Goal: Navigation & Orientation: Find specific page/section

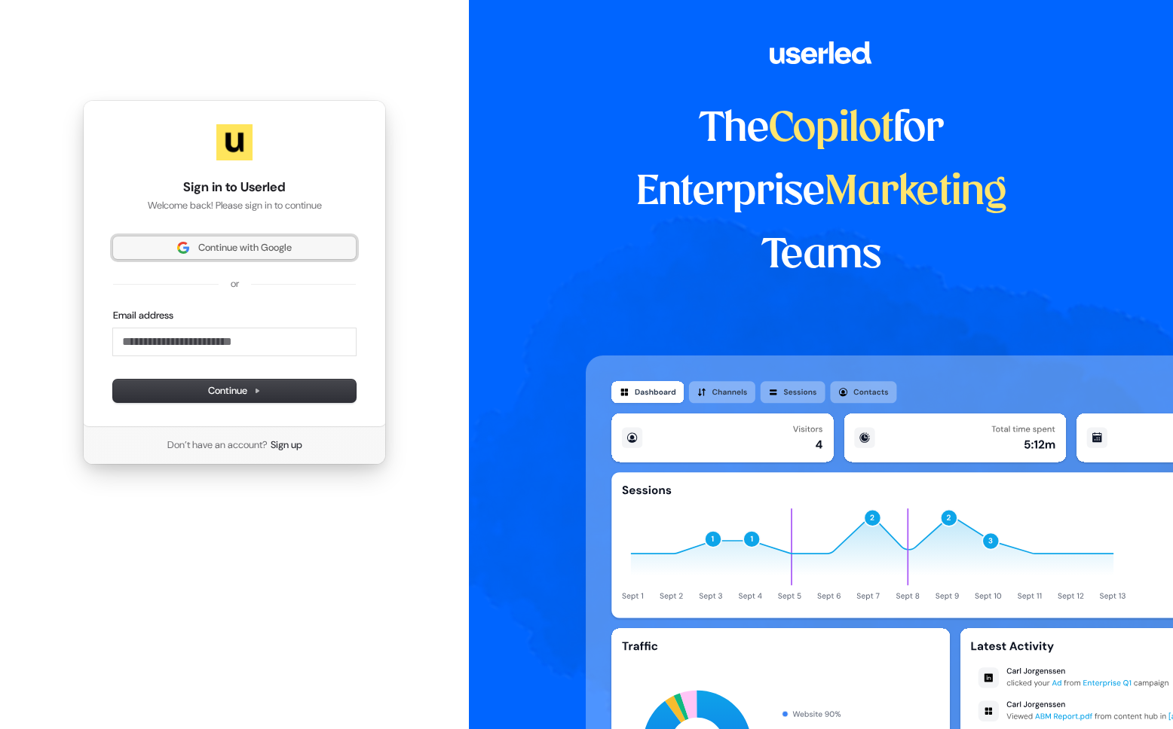
click at [245, 255] on span "Continue with Google" at bounding box center [244, 248] width 93 height 14
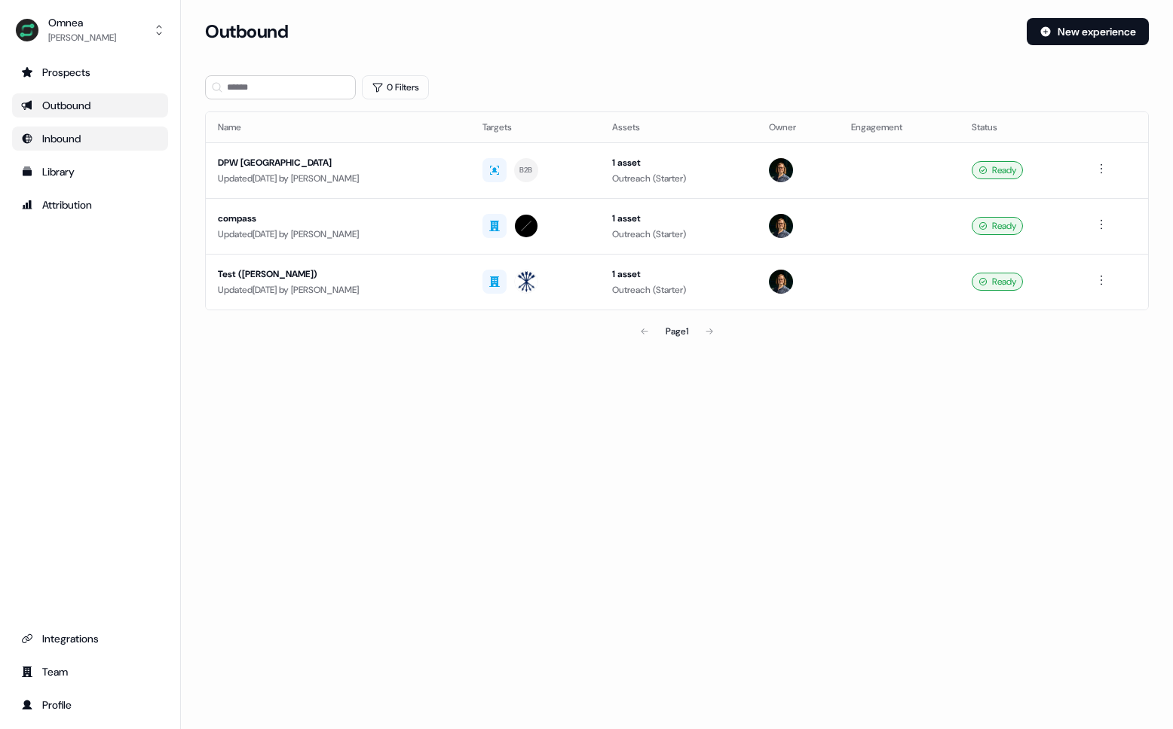
click at [79, 145] on div "Inbound" at bounding box center [90, 138] width 138 height 15
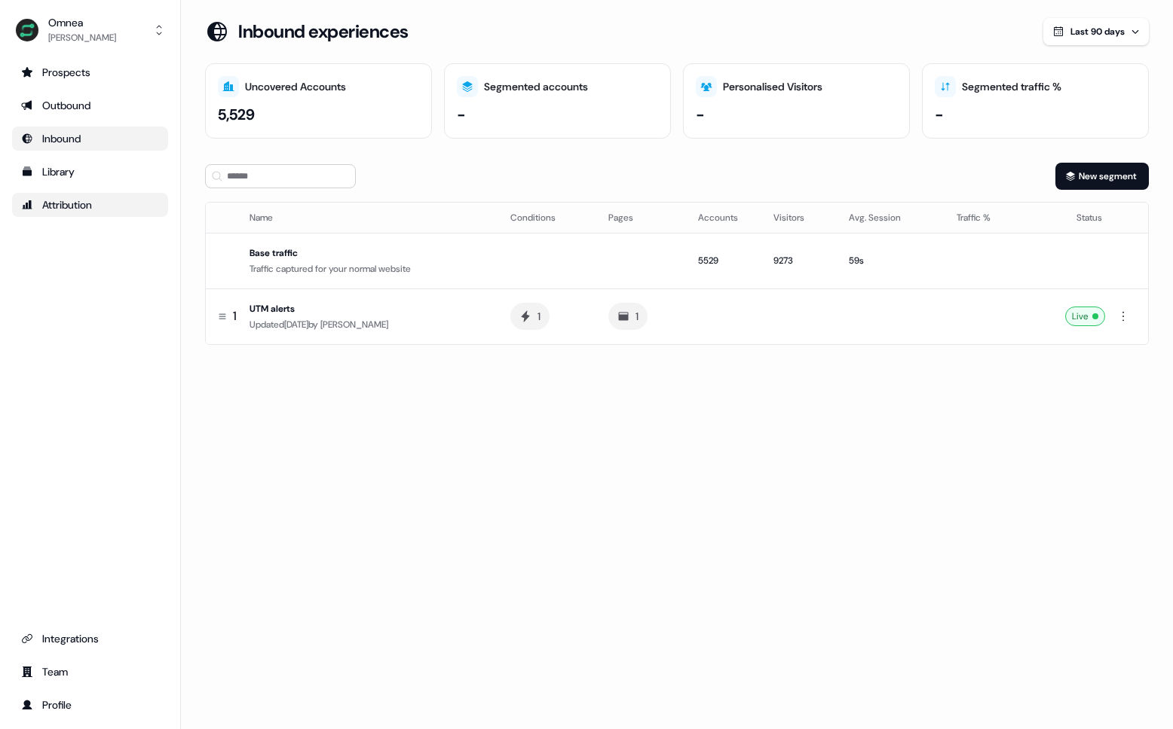
click at [89, 198] on div "Attribution" at bounding box center [90, 204] width 138 height 15
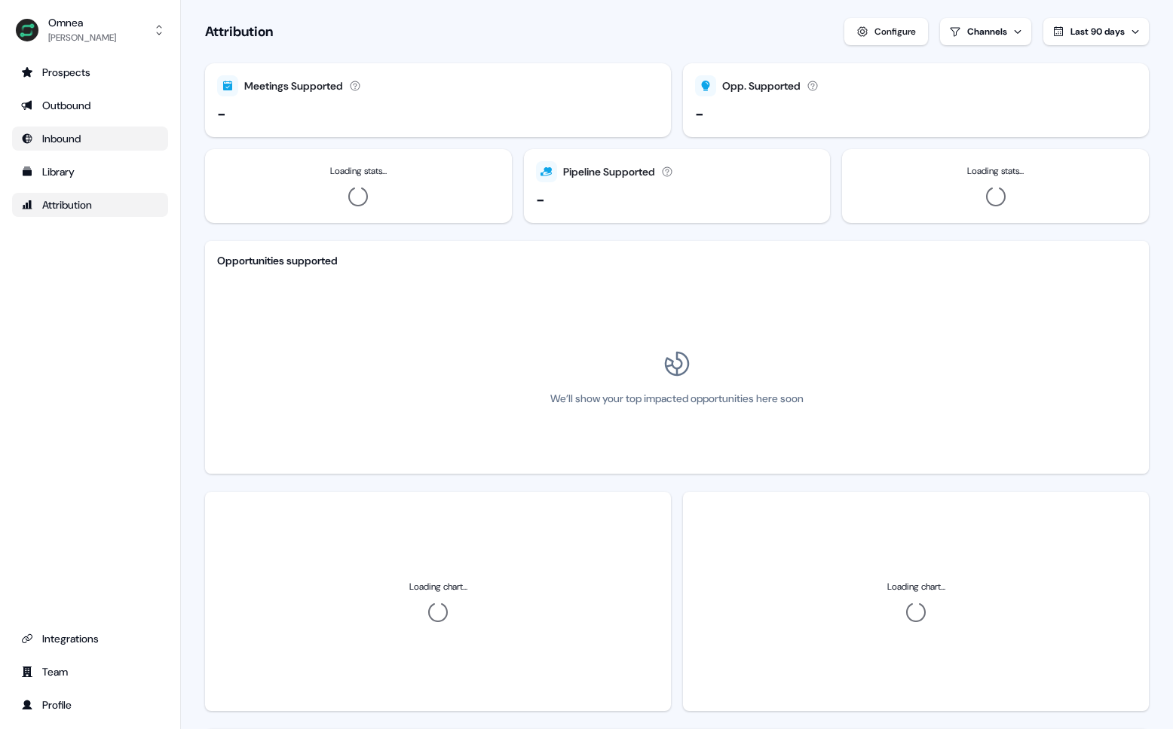
click at [78, 132] on div "Inbound" at bounding box center [90, 138] width 138 height 15
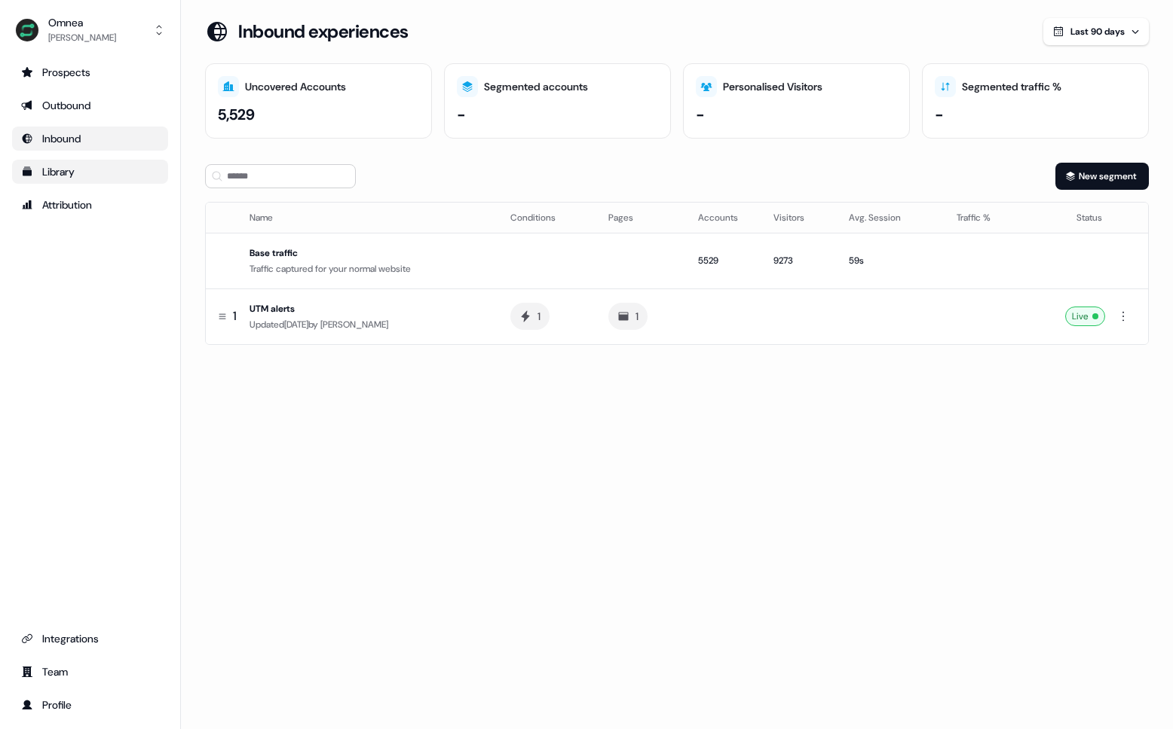
click at [99, 168] on div "Library" at bounding box center [90, 171] width 138 height 15
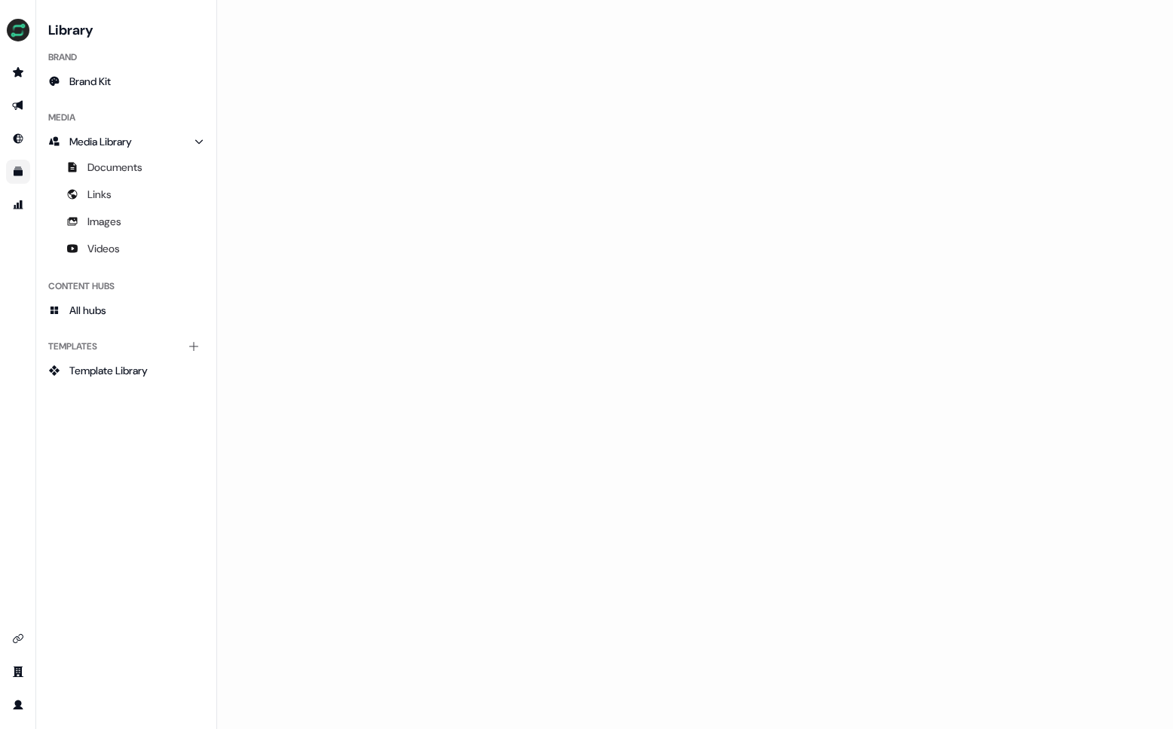
click at [81, 107] on div "Media" at bounding box center [126, 118] width 168 height 24
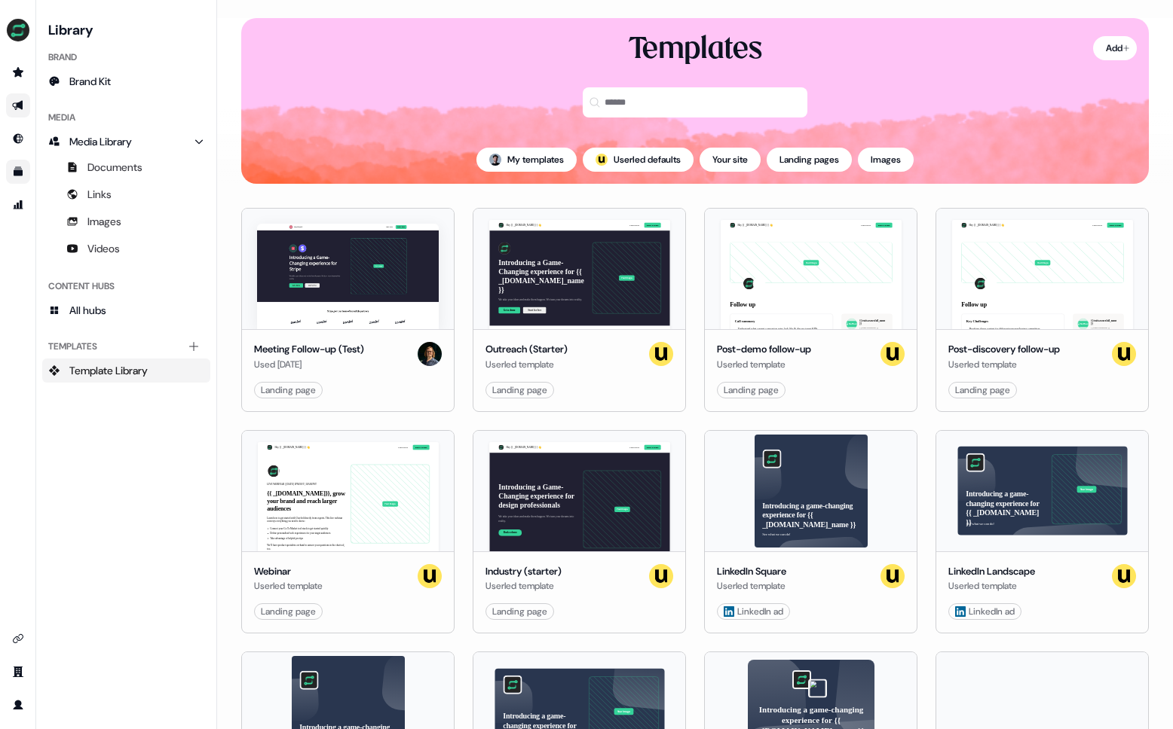
click at [7, 112] on link "Go to outbound experience" at bounding box center [18, 105] width 24 height 24
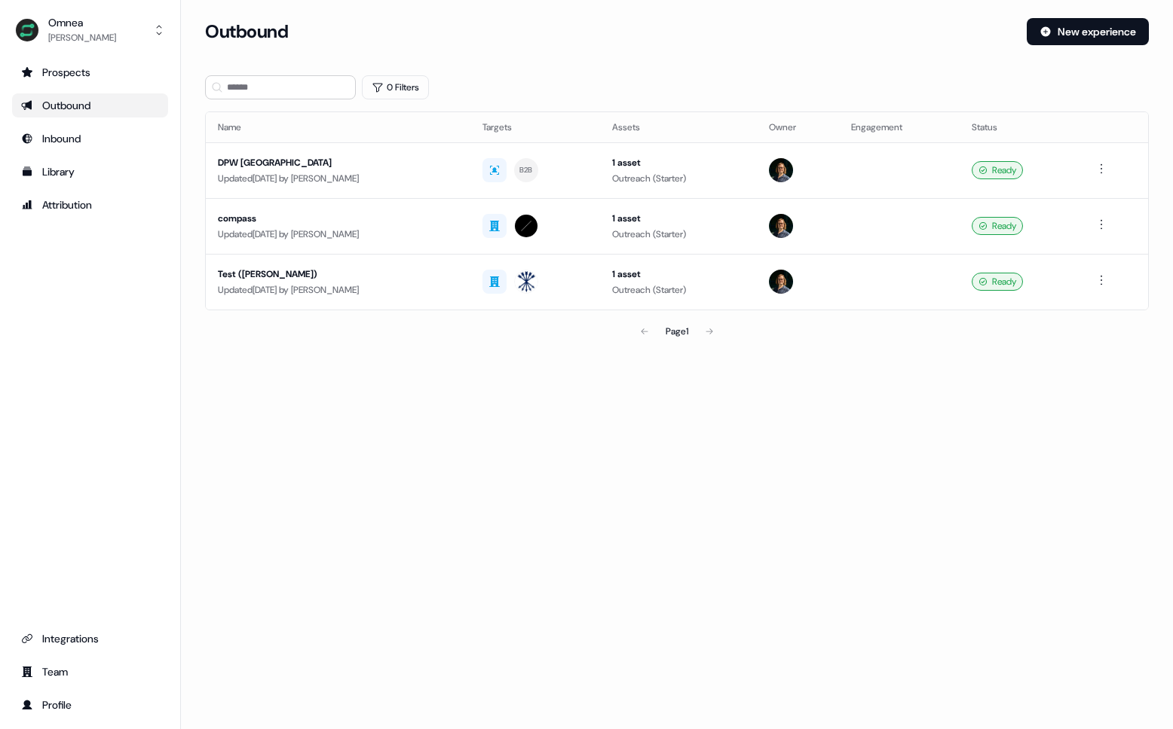
drag, startPoint x: 27, startPoint y: 105, endPoint x: 58, endPoint y: 104, distance: 30.9
click at [28, 105] on icon "Go to outbound experience" at bounding box center [26, 106] width 11 height 10
click at [81, 105] on div "Outbound" at bounding box center [90, 105] width 138 height 15
click at [254, 165] on div "DPW NY" at bounding box center [338, 162] width 240 height 15
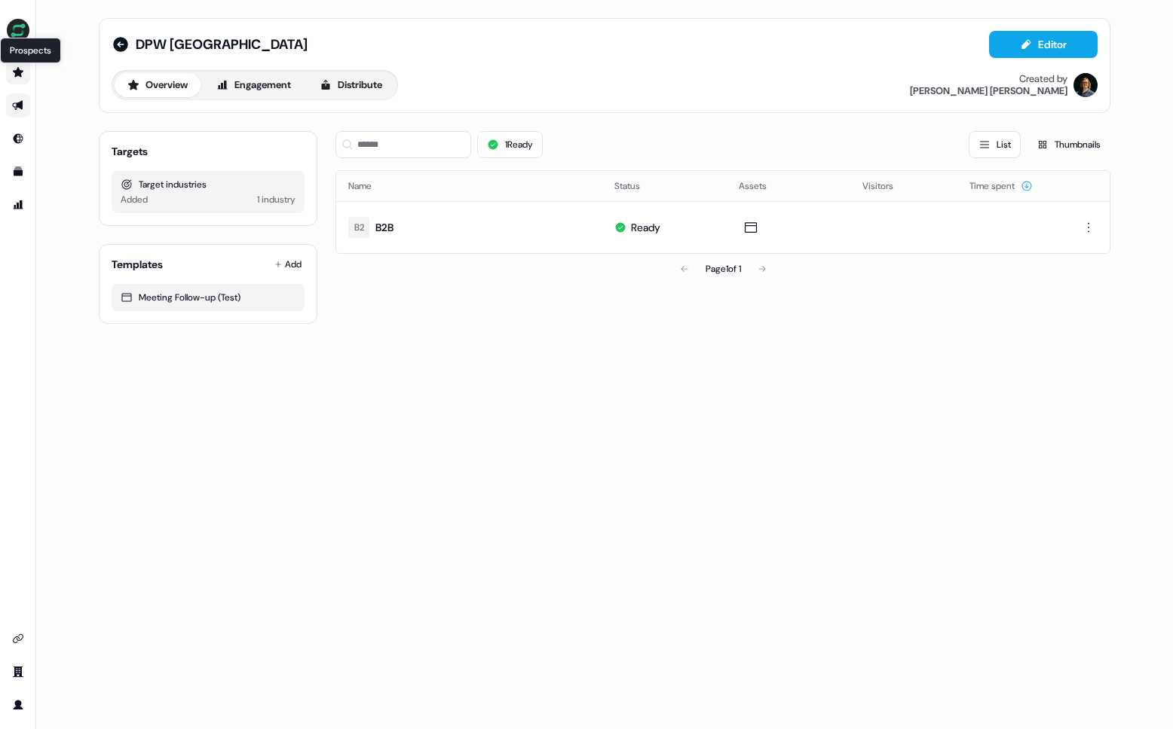
click at [19, 72] on icon "Go to prospects" at bounding box center [18, 72] width 11 height 10
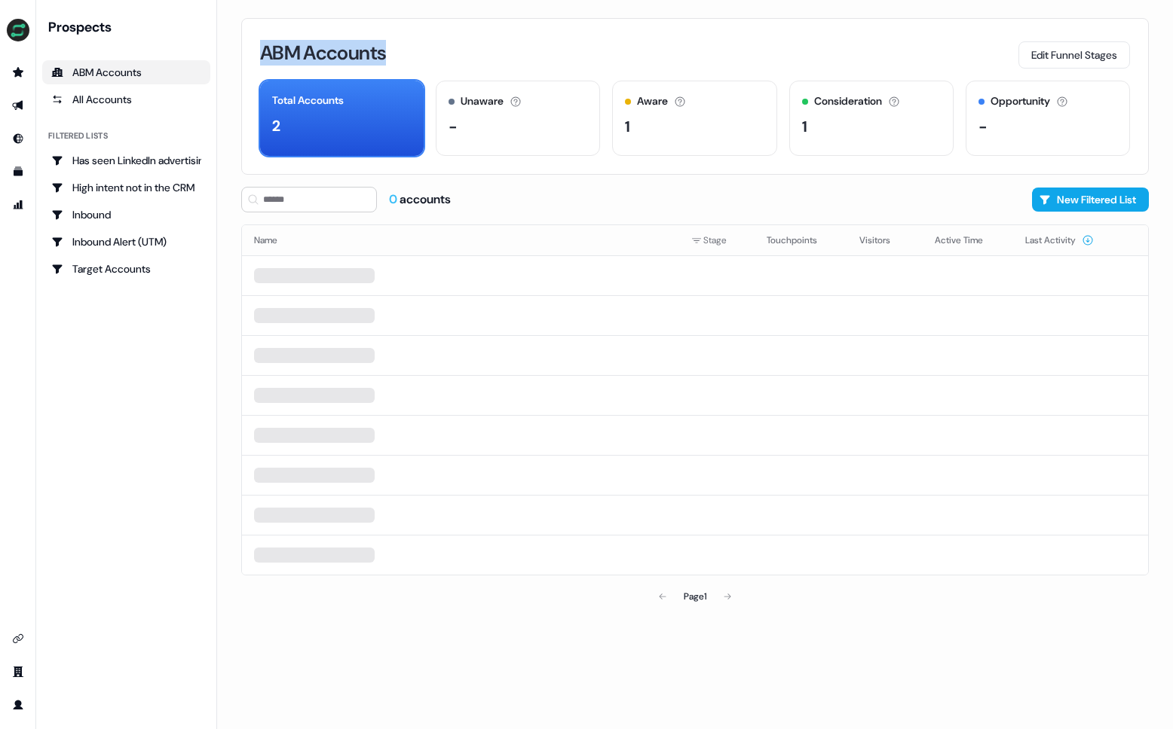
drag, startPoint x: 278, startPoint y: 52, endPoint x: 463, endPoint y: 51, distance: 185.4
click at [463, 51] on div "ABM Accounts Edit Funnel Stages Total Accounts 2 Unaware The default stage all …" at bounding box center [694, 96] width 907 height 157
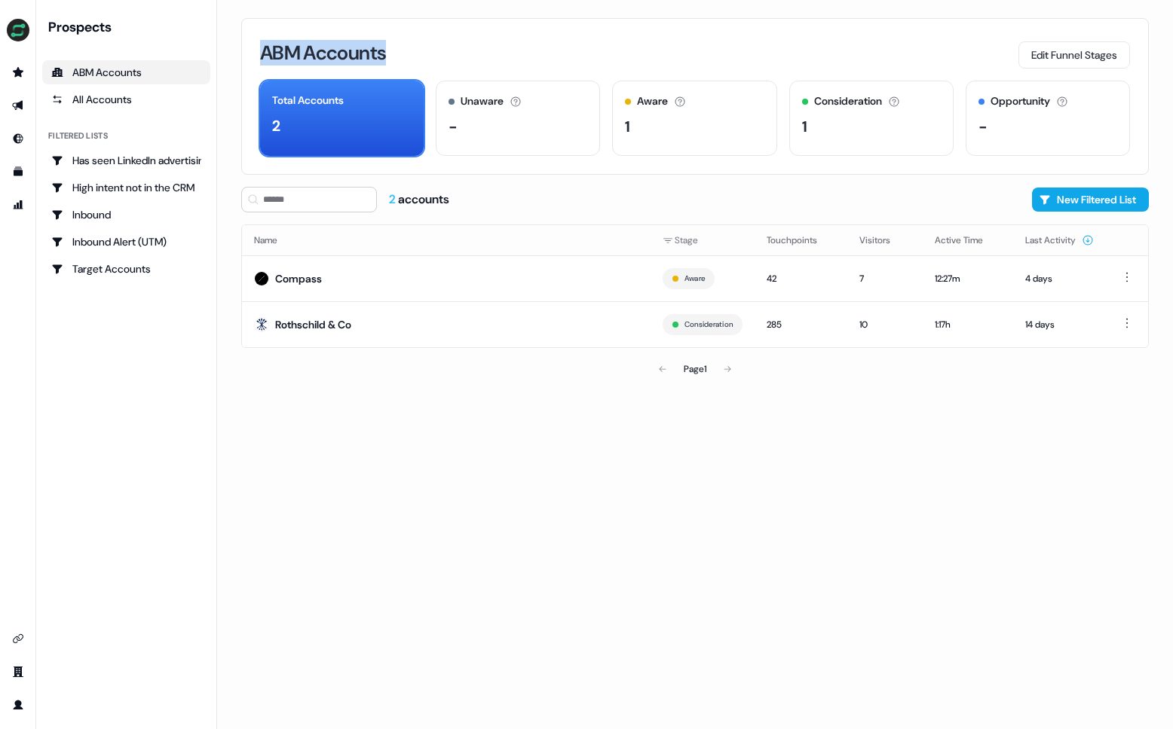
drag, startPoint x: 460, startPoint y: 51, endPoint x: 446, endPoint y: 53, distance: 14.4
click at [460, 51] on div "ABM Accounts Edit Funnel Stages" at bounding box center [695, 53] width 870 height 32
drag, startPoint x: 310, startPoint y: 50, endPoint x: 503, endPoint y: 60, distance: 193.9
click at [503, 60] on div "ABM Accounts Edit Funnel Stages" at bounding box center [695, 53] width 870 height 32
